Goal: Information Seeking & Learning: Learn about a topic

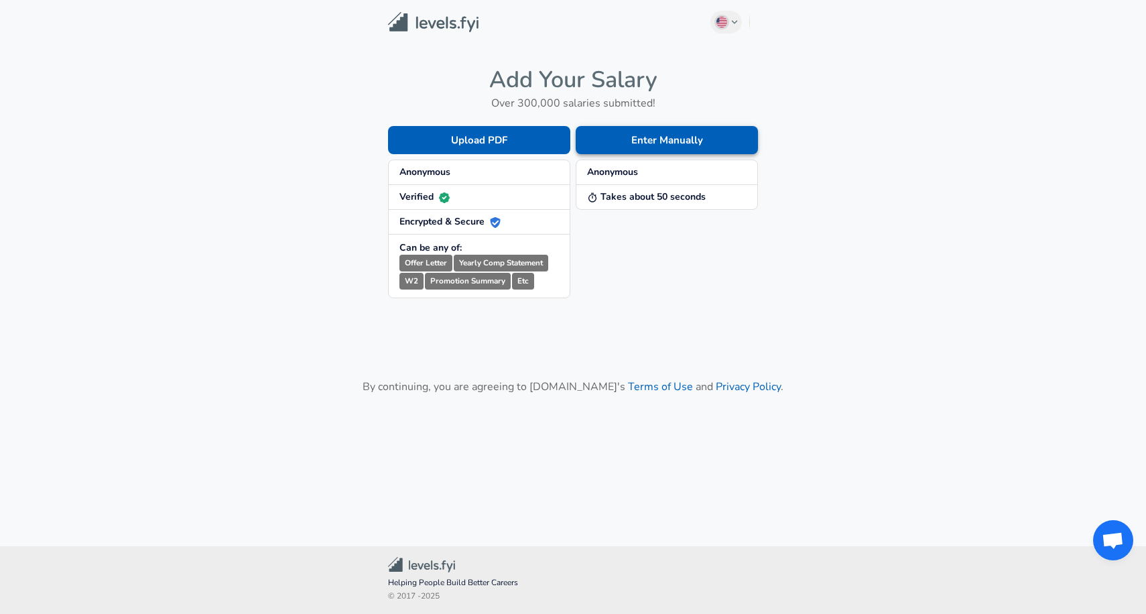
click at [632, 149] on button "Enter Manually" at bounding box center [667, 140] width 182 height 28
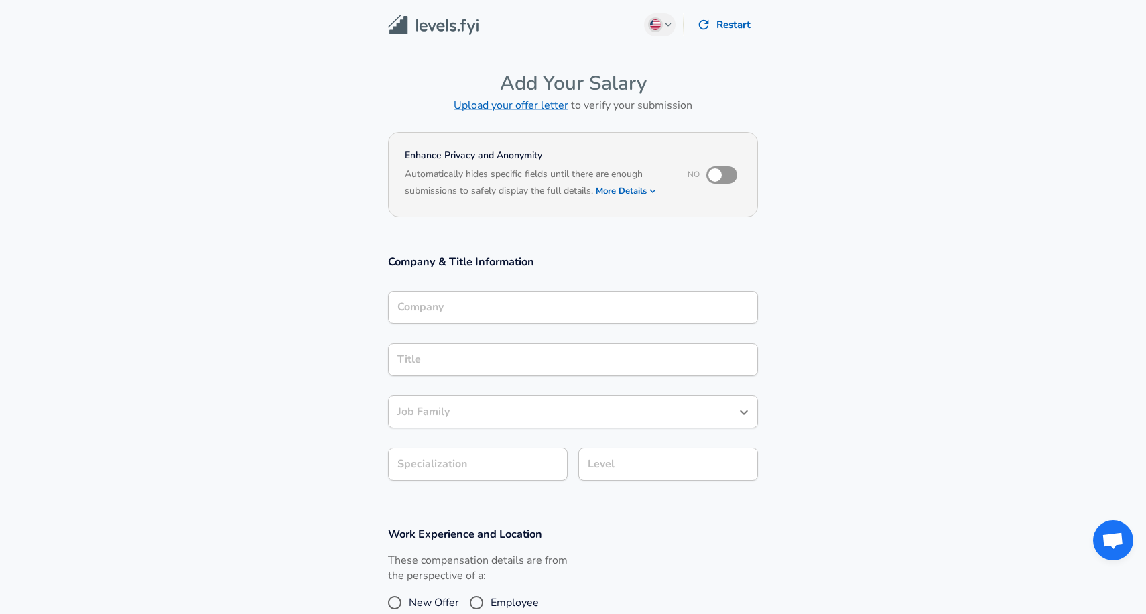
click at [464, 310] on input "Company" at bounding box center [573, 307] width 358 height 21
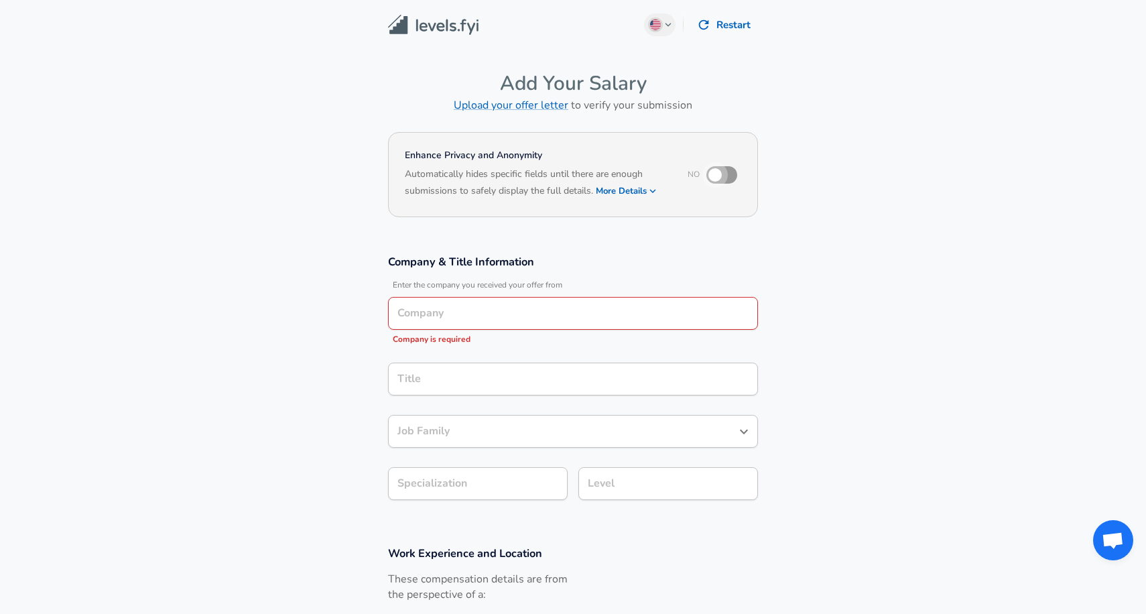
click at [719, 170] on input "checkbox" at bounding box center [715, 174] width 76 height 25
click at [723, 175] on input "checkbox" at bounding box center [728, 174] width 76 height 25
checkbox input "false"
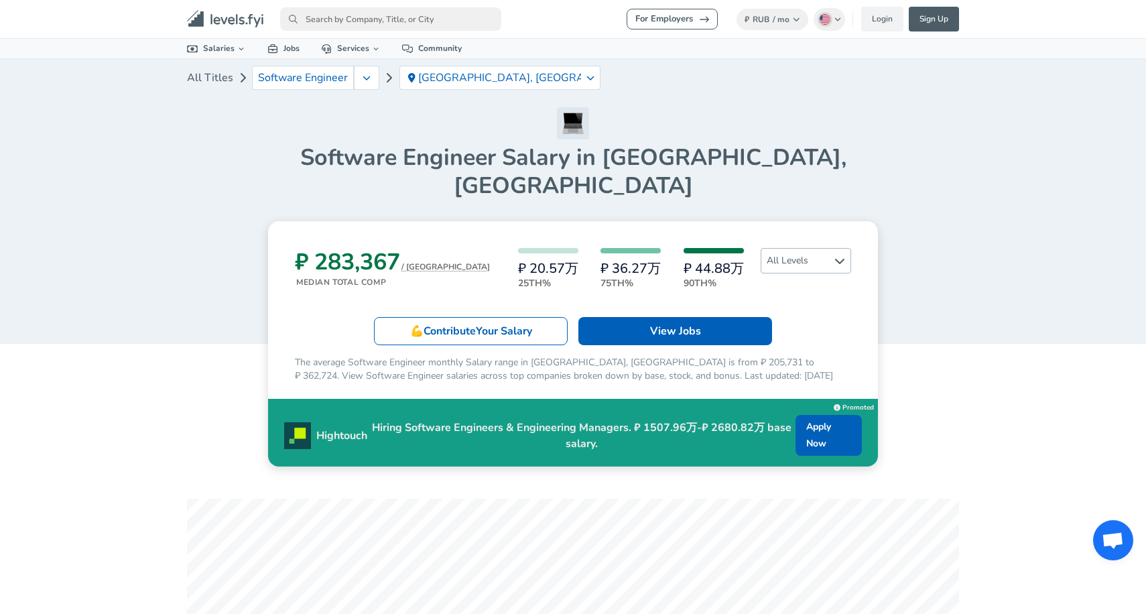
click at [798, 249] on span "All Levels" at bounding box center [805, 261] width 89 height 24
click at [783, 295] on link "Senior" at bounding box center [794, 297] width 90 height 16
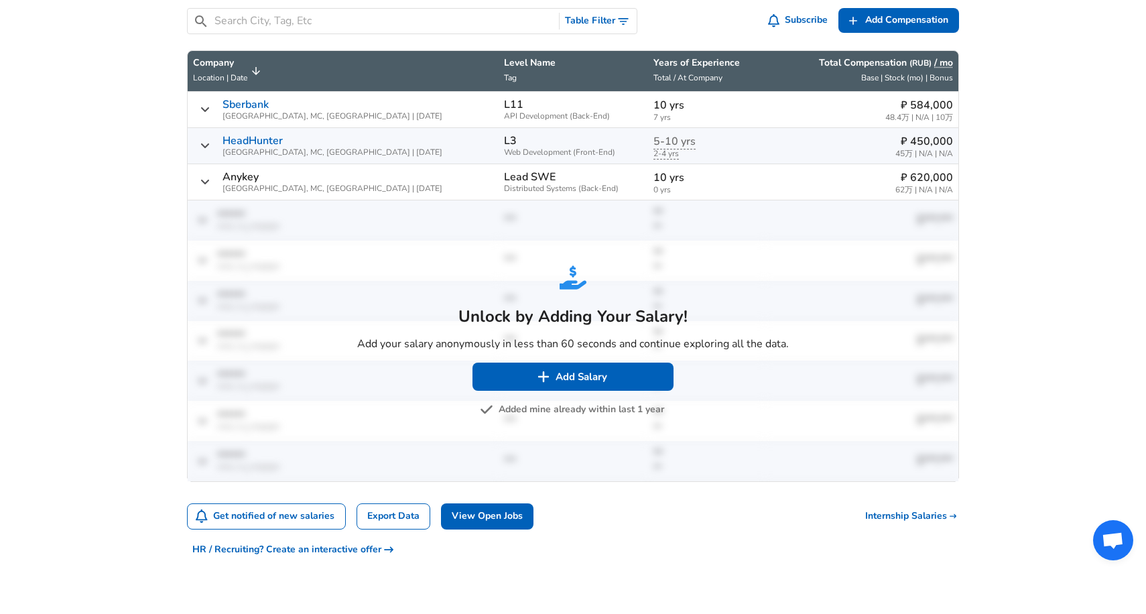
scroll to position [548, 0]
